Goal: Find specific page/section: Find specific page/section

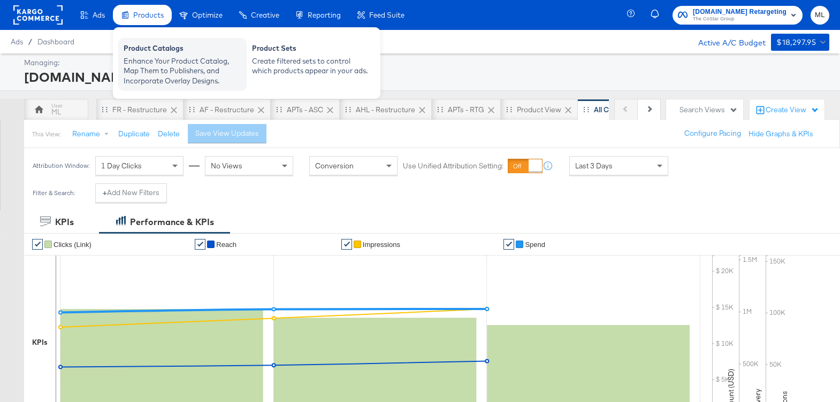
click at [162, 57] on div "Enhance Your Product Catalog, Map Them to Publishers, and Incorporate Overlay D…" at bounding box center [183, 71] width 118 height 30
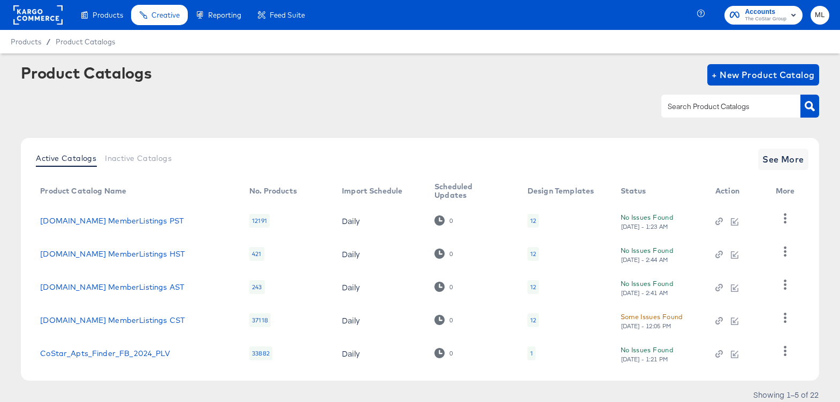
click at [724, 101] on input "text" at bounding box center [723, 107] width 114 height 12
type input "amplify"
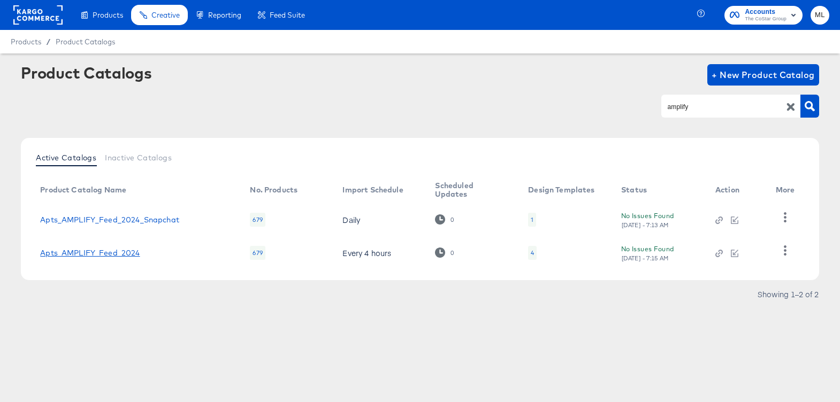
click at [87, 257] on link "Apts_AMPLIFY_Feed_2024" at bounding box center [90, 253] width 100 height 9
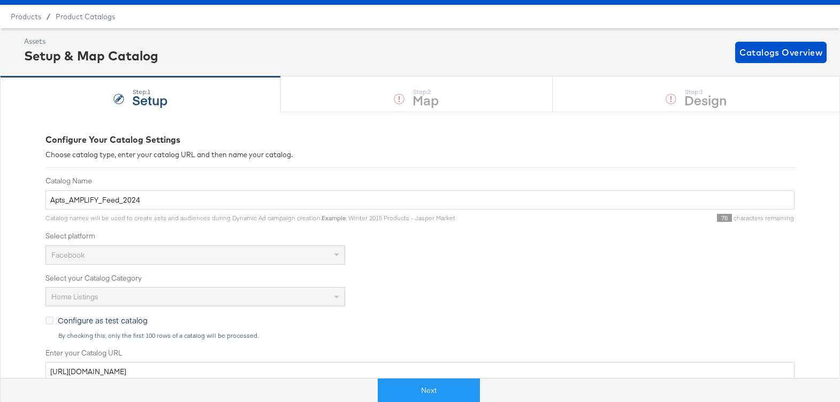
scroll to position [23, 0]
